Goal: Transaction & Acquisition: Purchase product/service

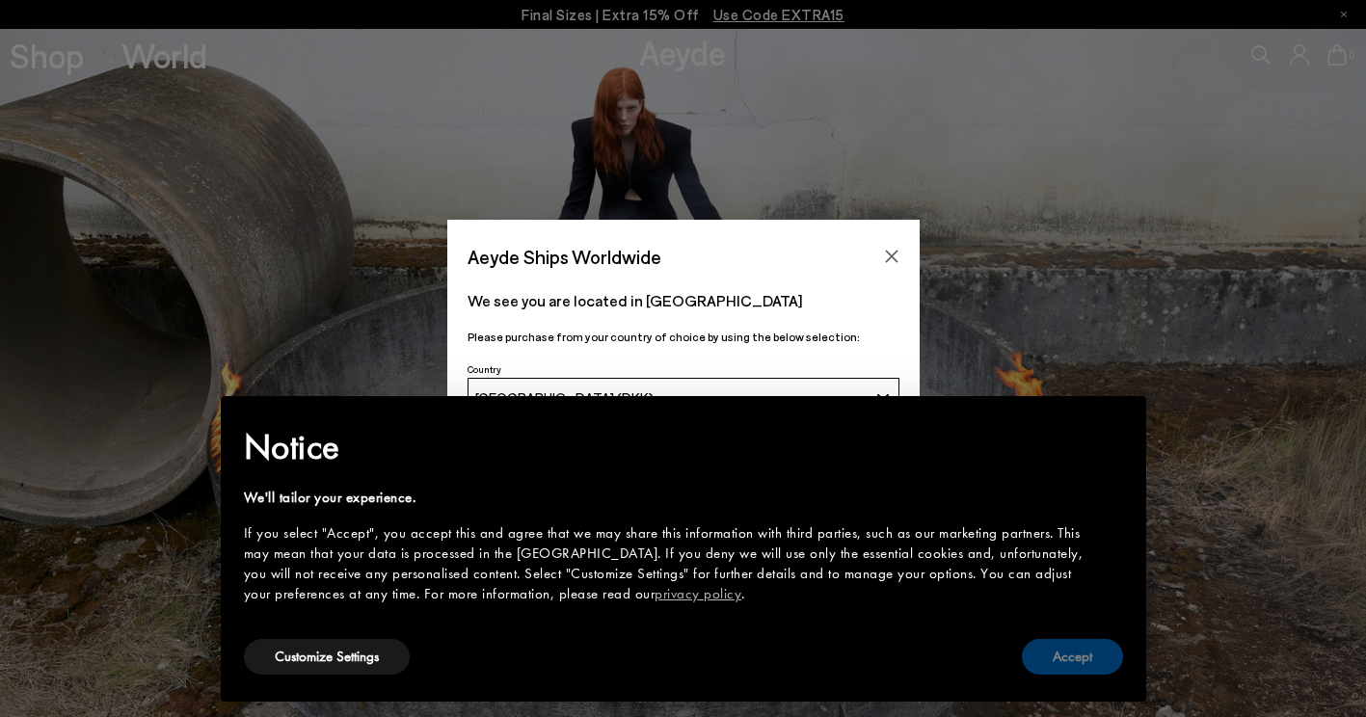
click at [1057, 659] on button "Accept" at bounding box center [1072, 657] width 101 height 36
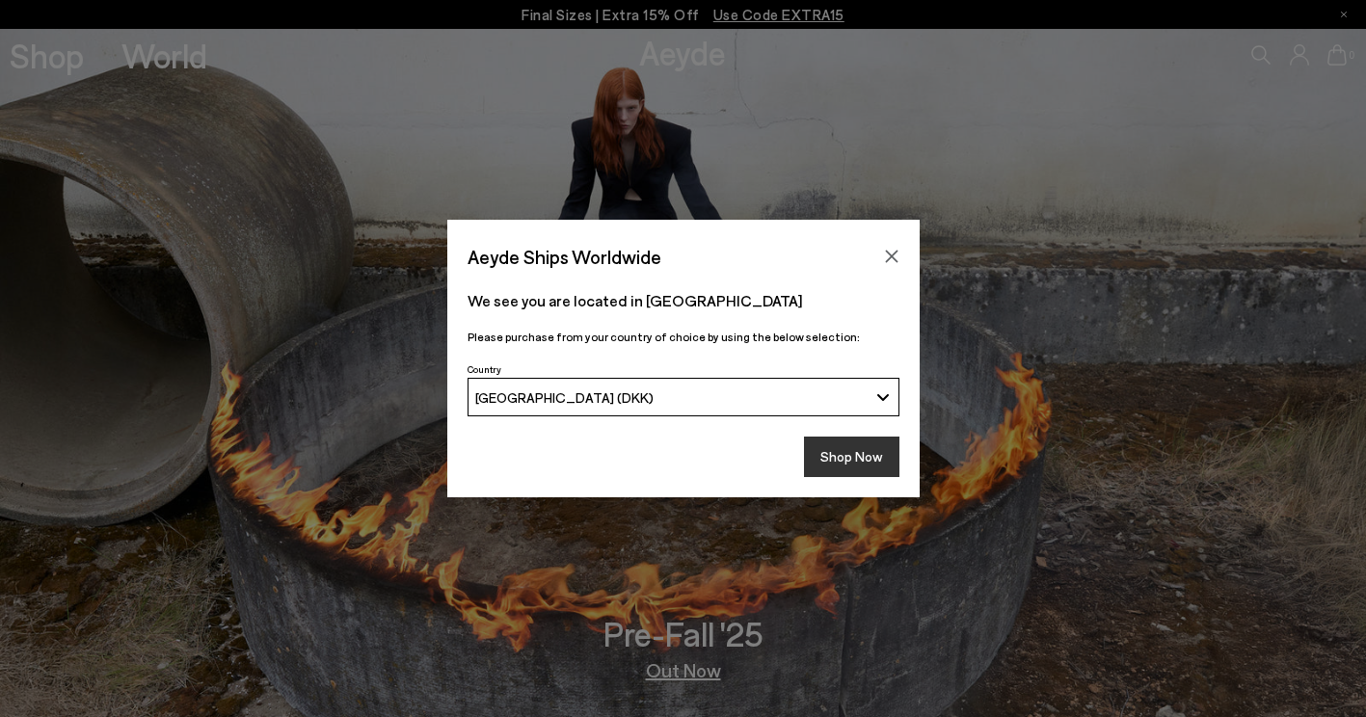
click at [862, 461] on button "Shop Now" at bounding box center [851, 457] width 95 height 40
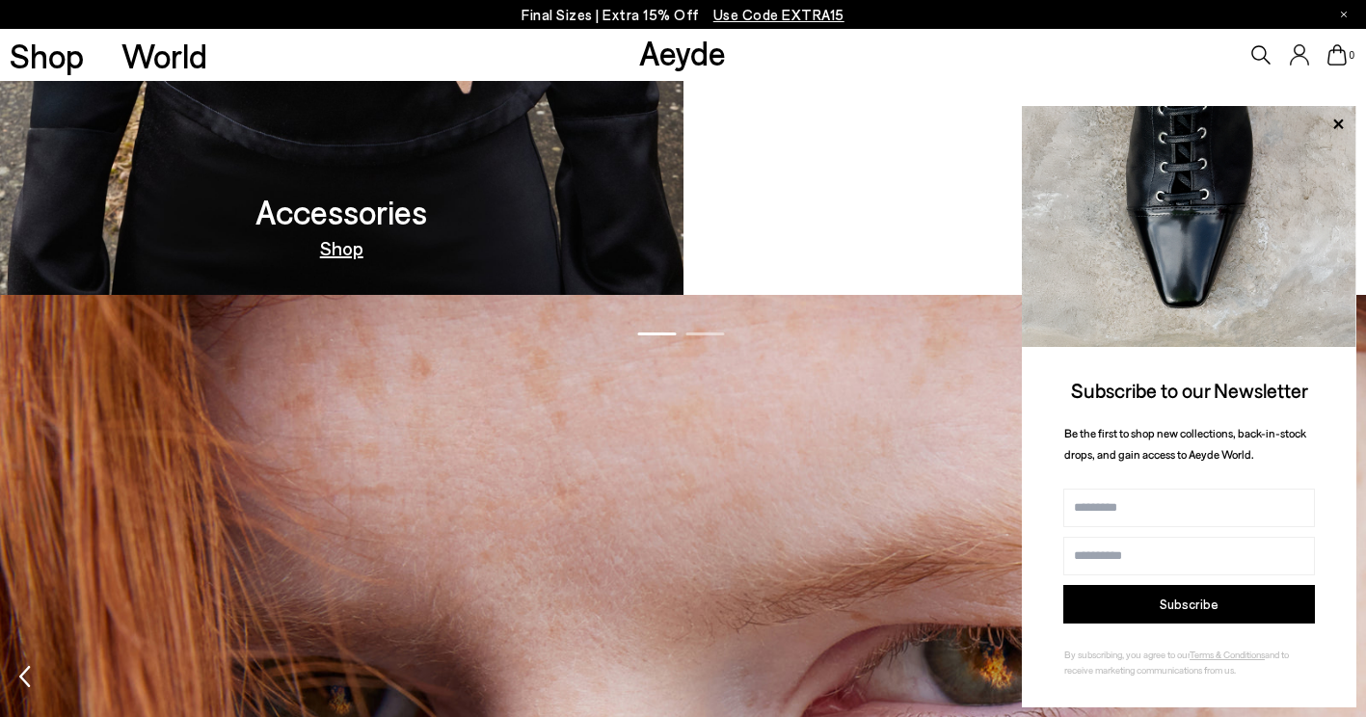
scroll to position [2226, 0]
click at [1339, 120] on icon at bounding box center [1337, 124] width 25 height 25
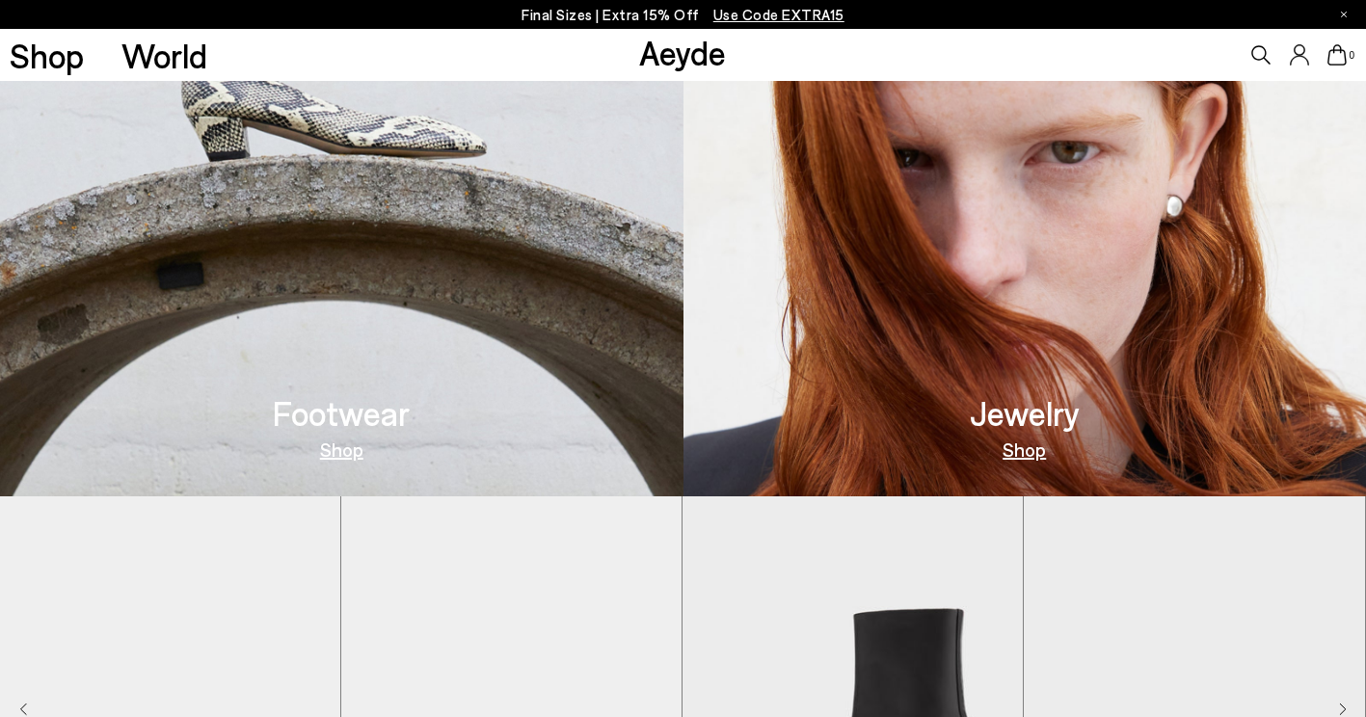
scroll to position [897, 0]
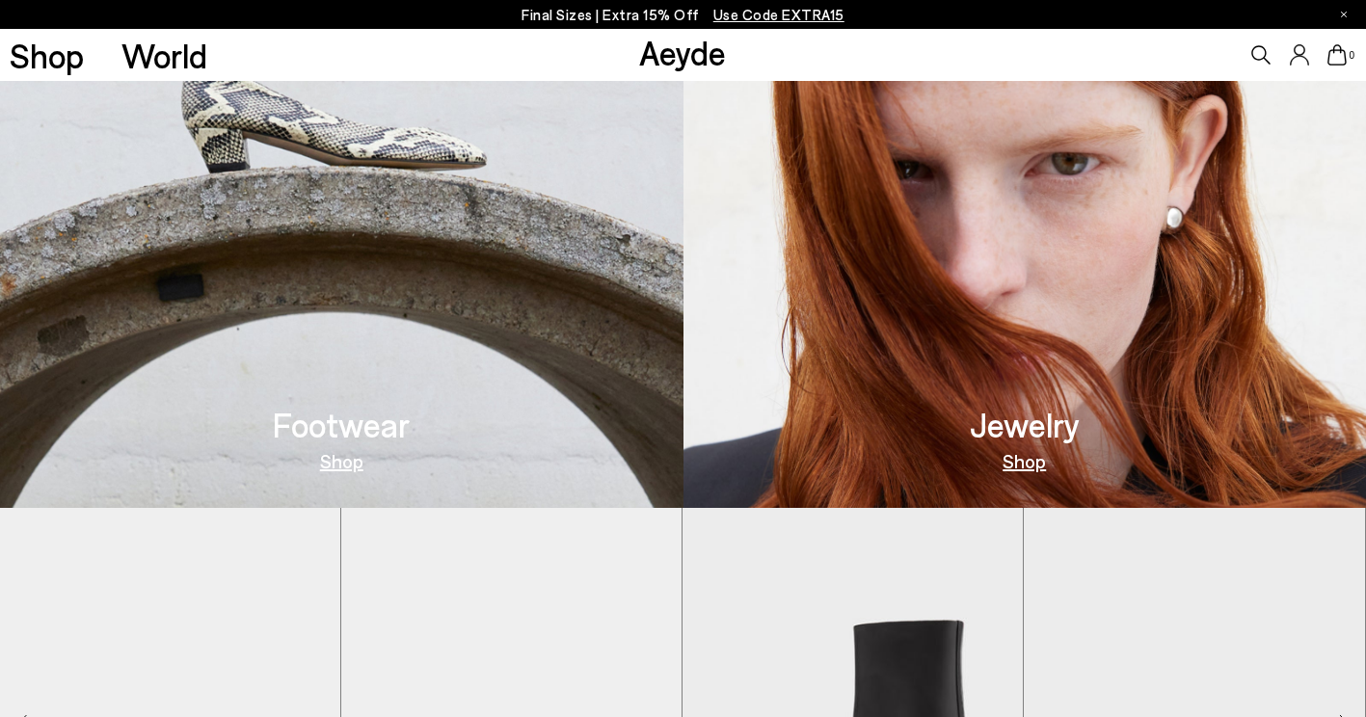
click at [346, 461] on link "Shop" at bounding box center [341, 460] width 43 height 19
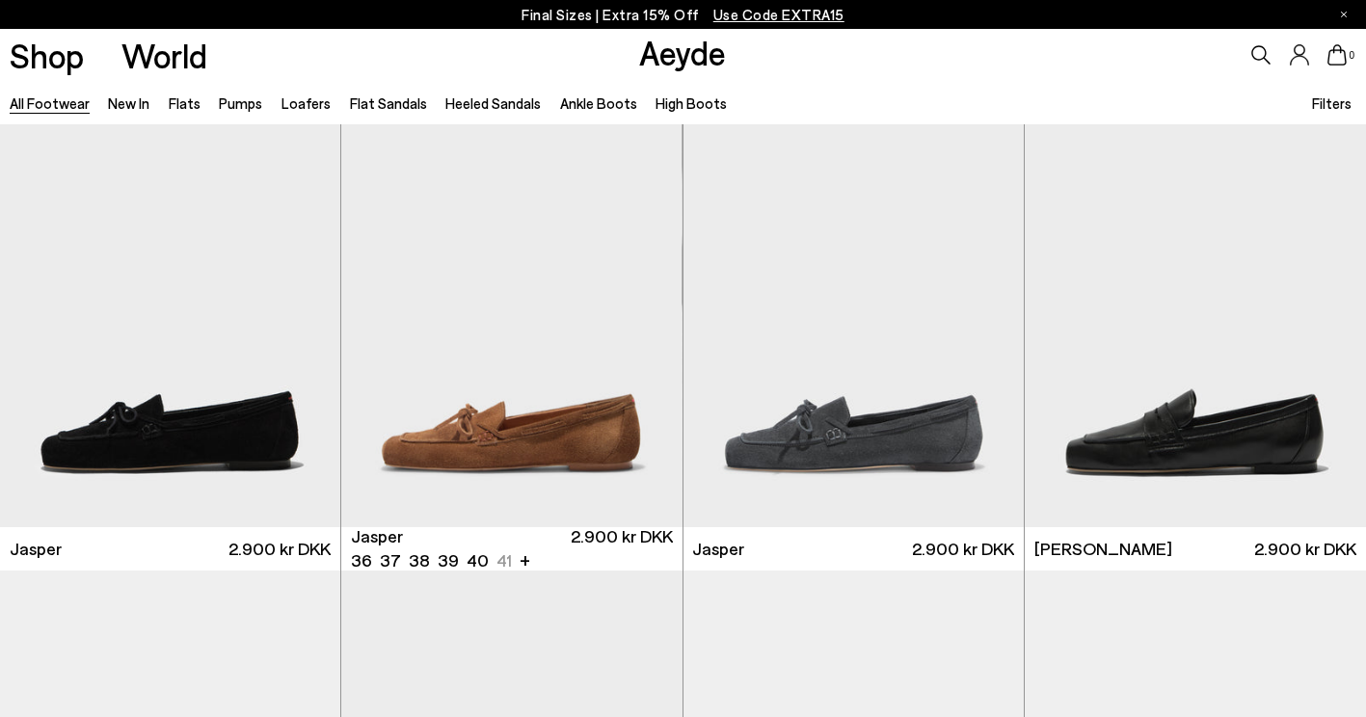
scroll to position [493, 0]
